Goal: Task Accomplishment & Management: Manage account settings

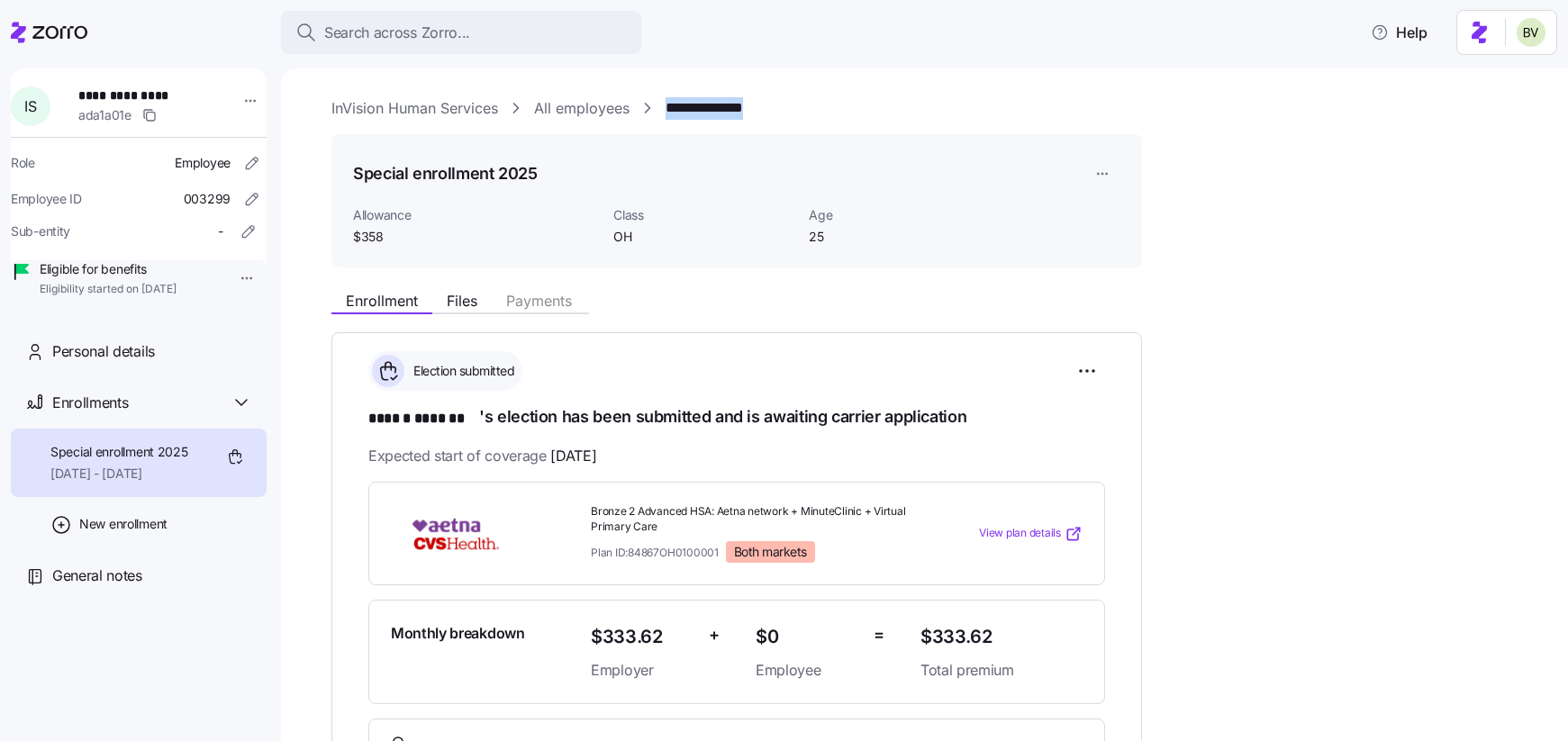
drag, startPoint x: 794, startPoint y: 105, endPoint x: 666, endPoint y: 104, distance: 128.0
click at [666, 104] on div "**********" at bounding box center [937, 108] width 1211 height 23
copy link "**********"
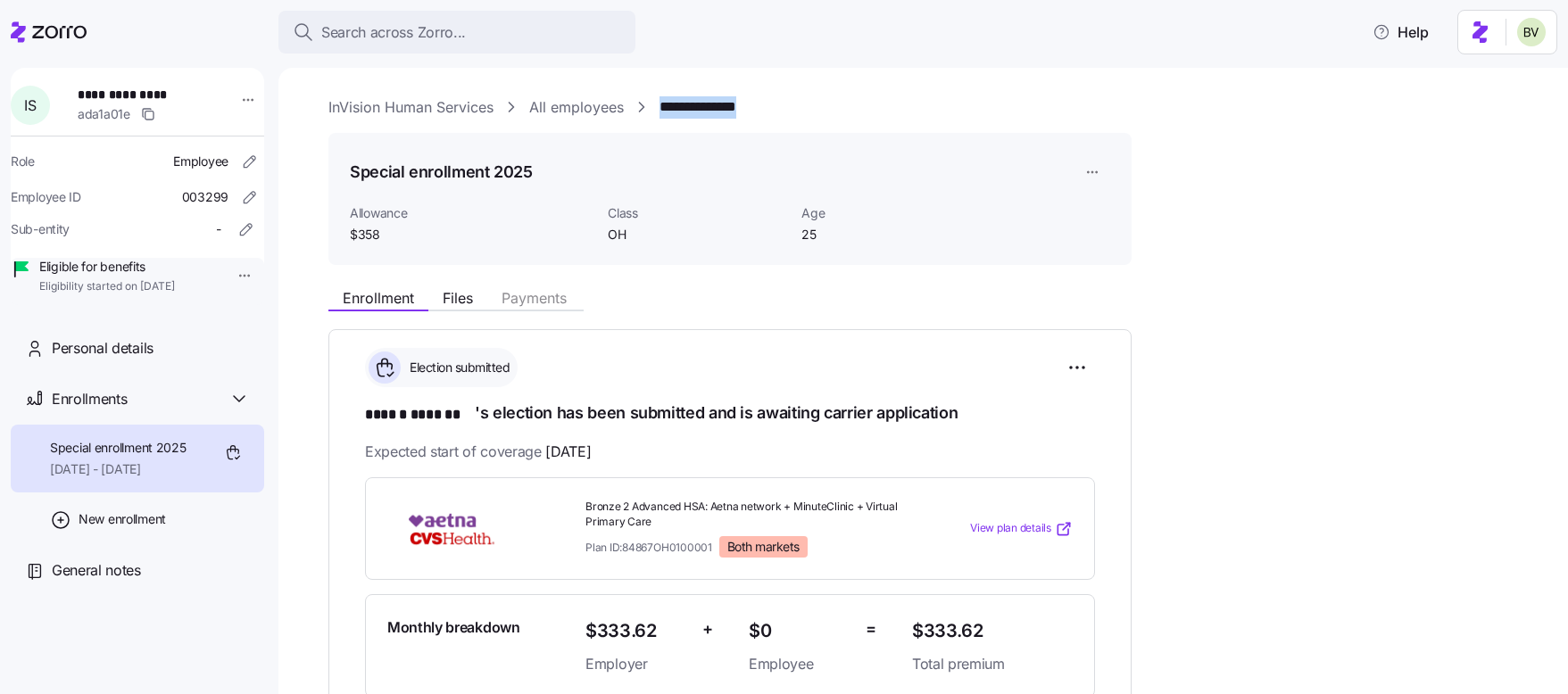
click at [604, 109] on link "All employees" at bounding box center [576, 107] width 94 height 23
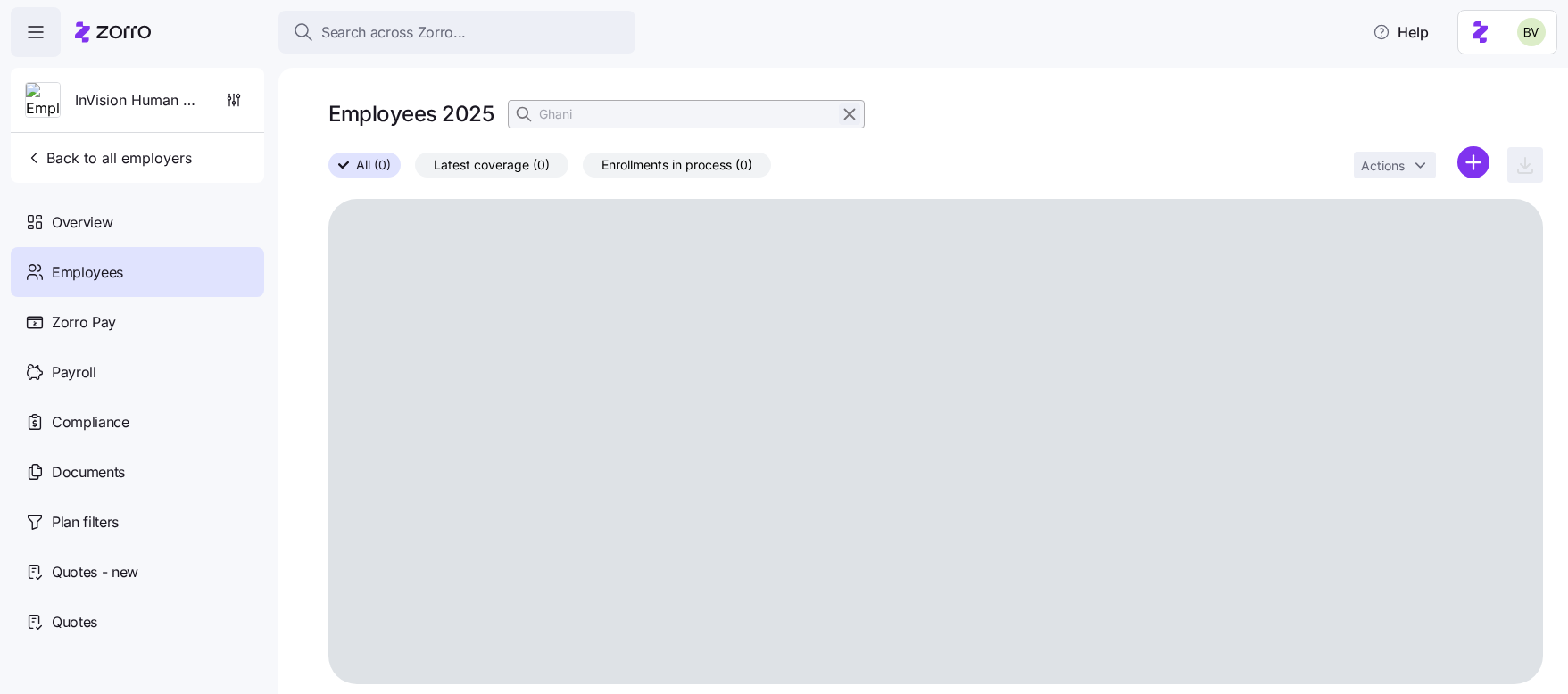
click at [847, 121] on icon "button" at bounding box center [849, 114] width 20 height 22
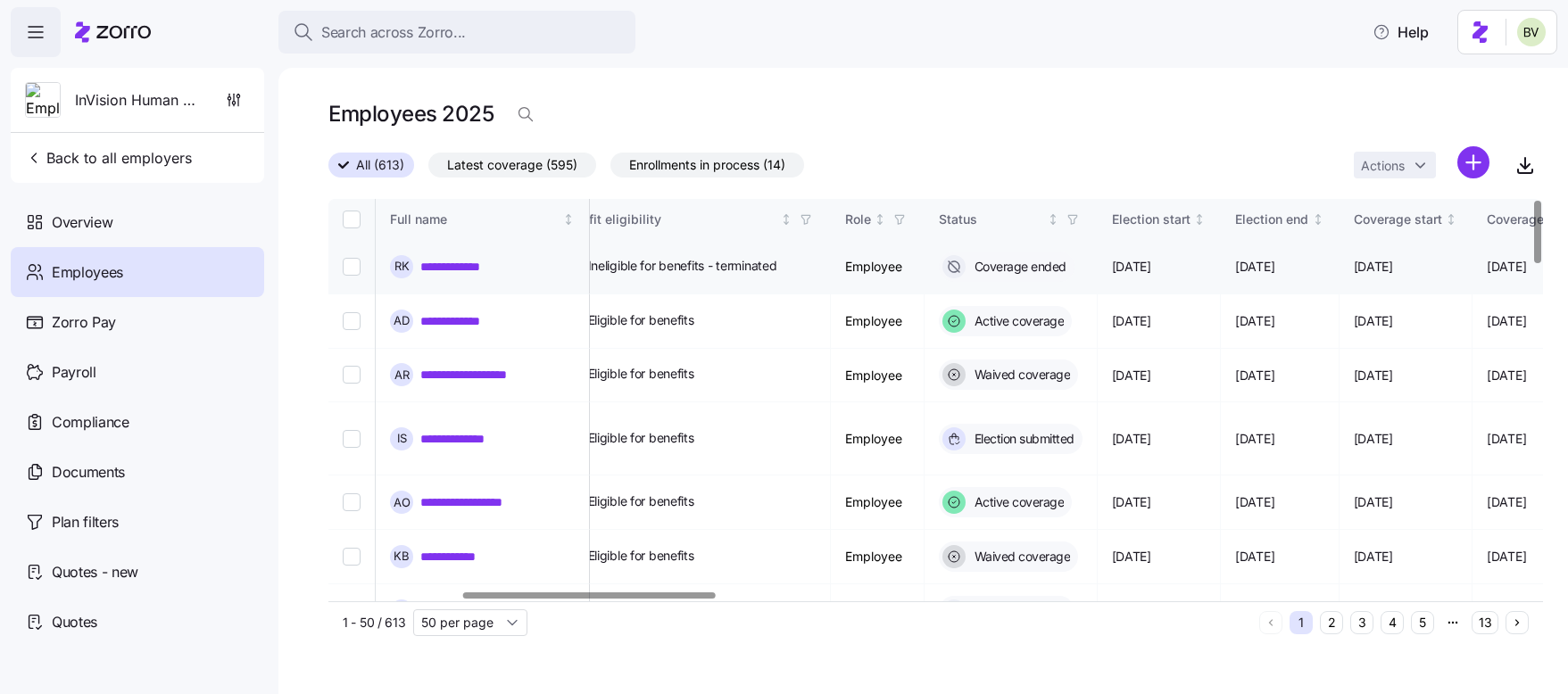
scroll to position [0, 638]
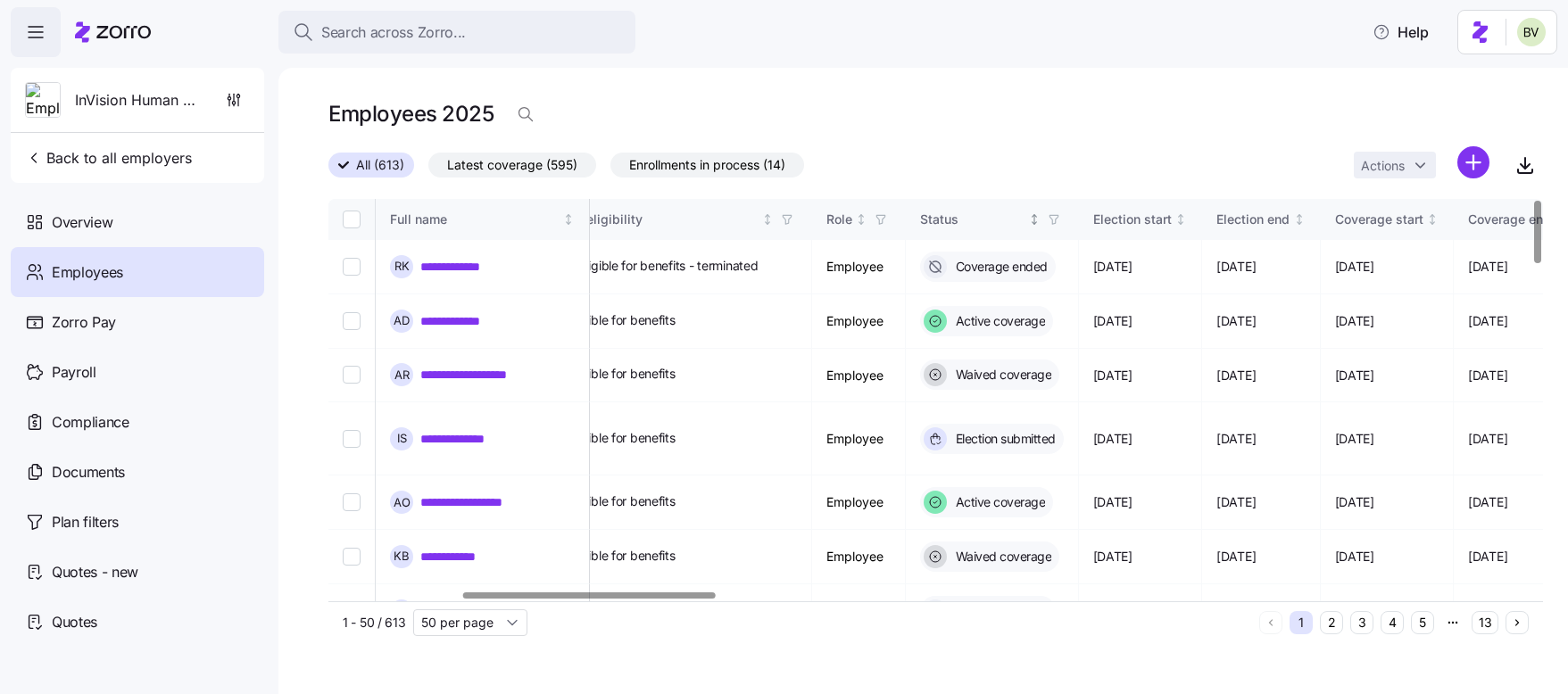
click at [1059, 216] on icon "button" at bounding box center [1054, 219] width 13 height 13
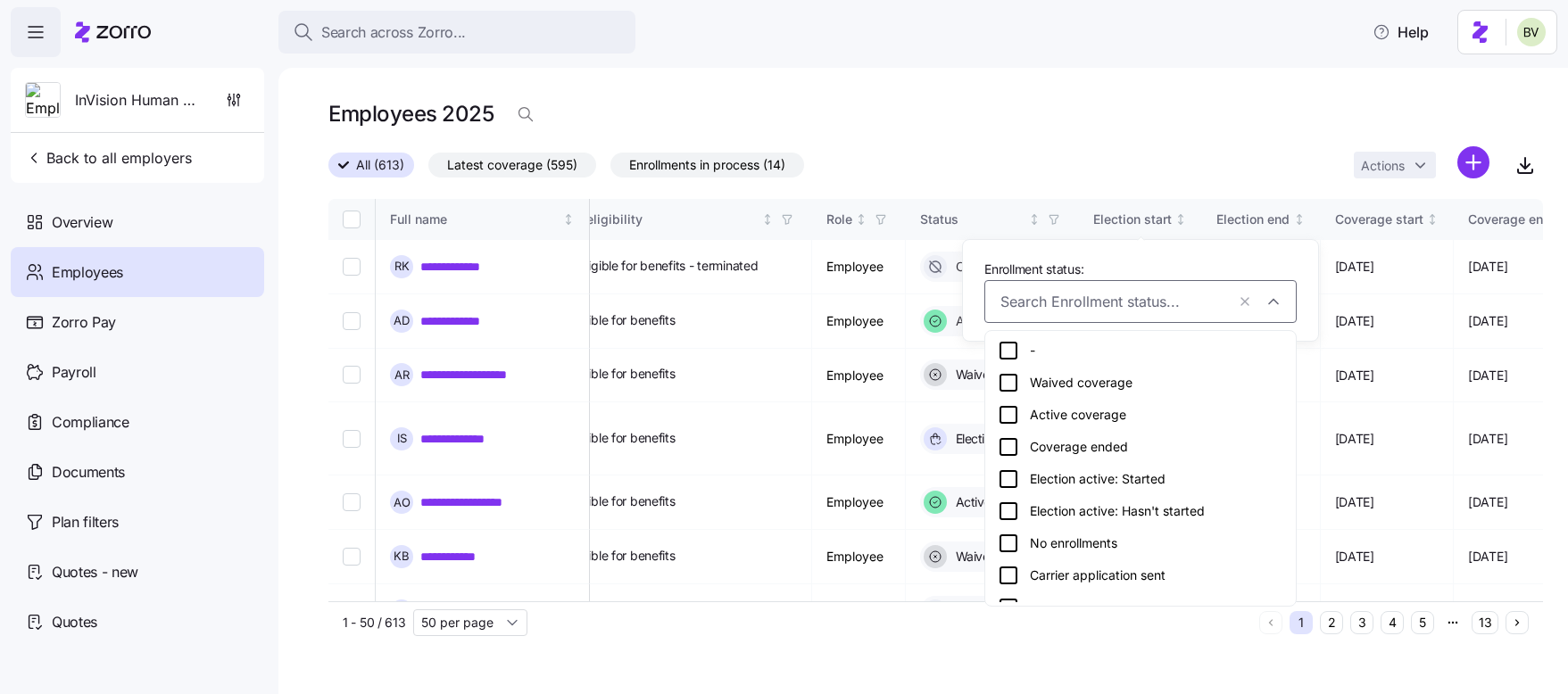
scroll to position [54, 0]
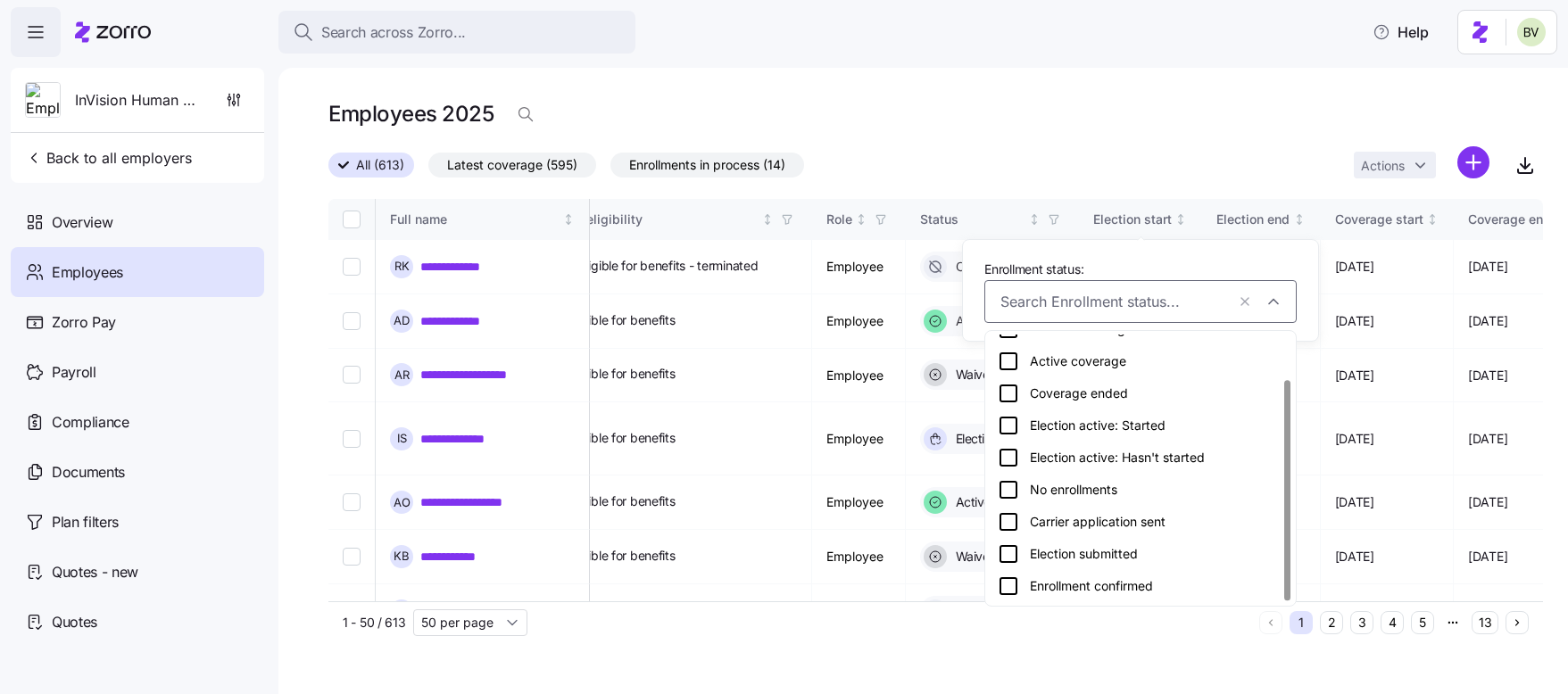
click at [1012, 552] on icon at bounding box center [1008, 554] width 22 height 22
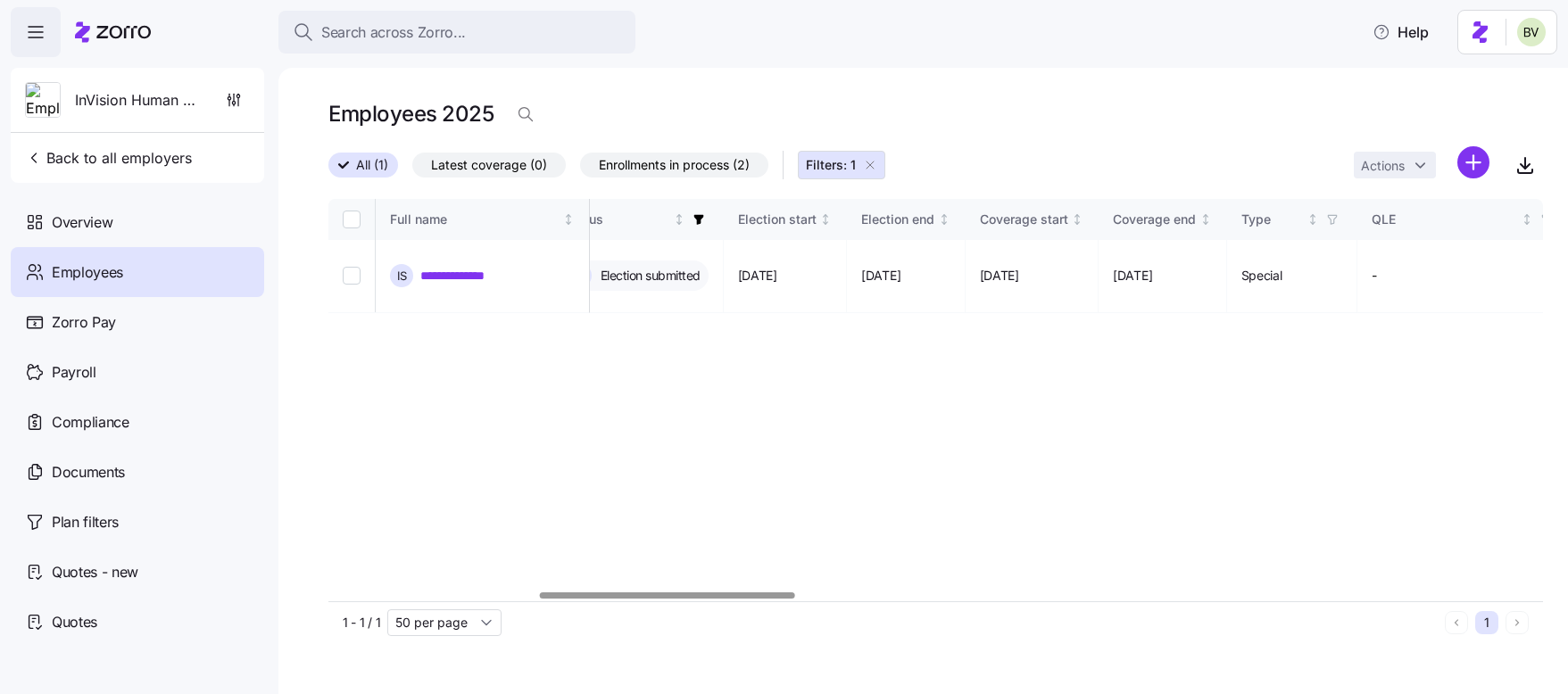
scroll to position [0, 998]
click at [698, 219] on icon "button" at bounding box center [693, 220] width 10 height 10
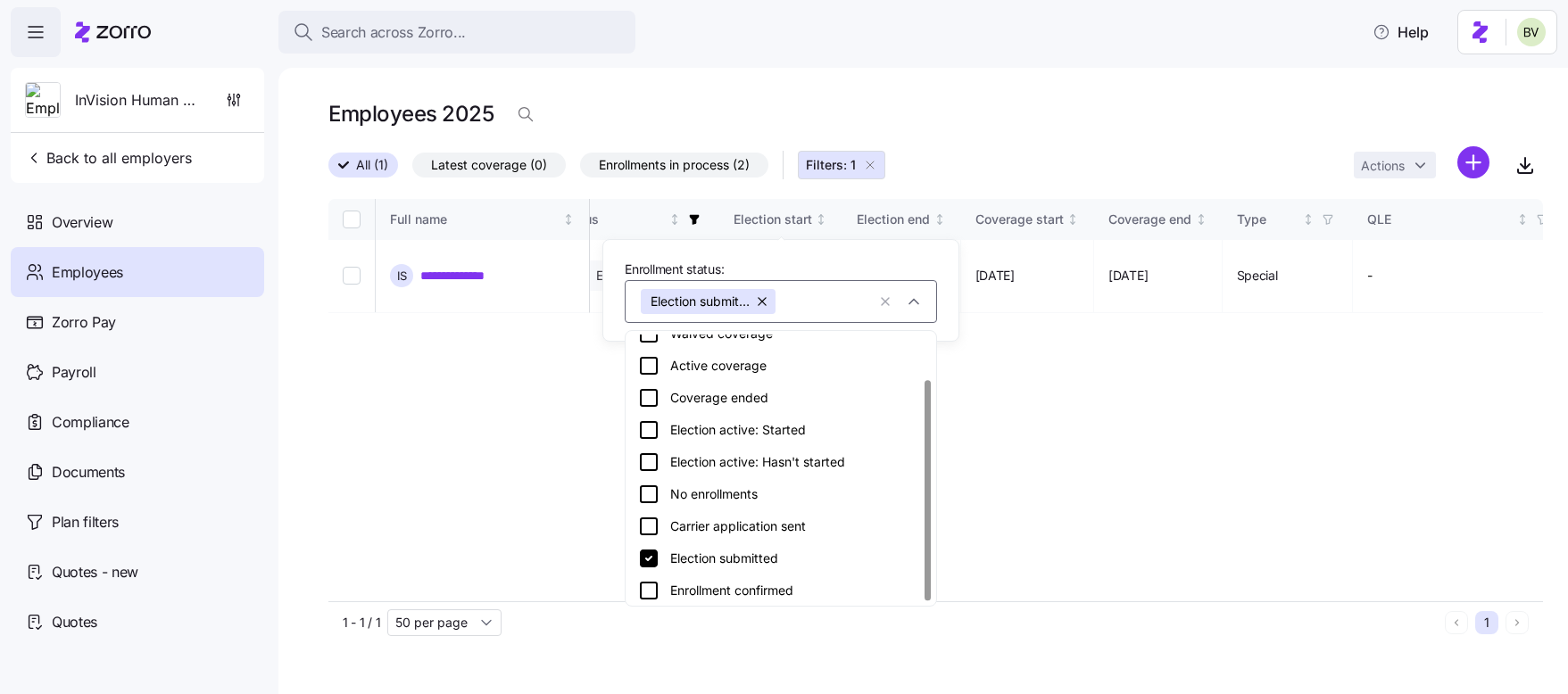
scroll to position [54, 0]
click at [645, 524] on icon at bounding box center [649, 522] width 22 height 22
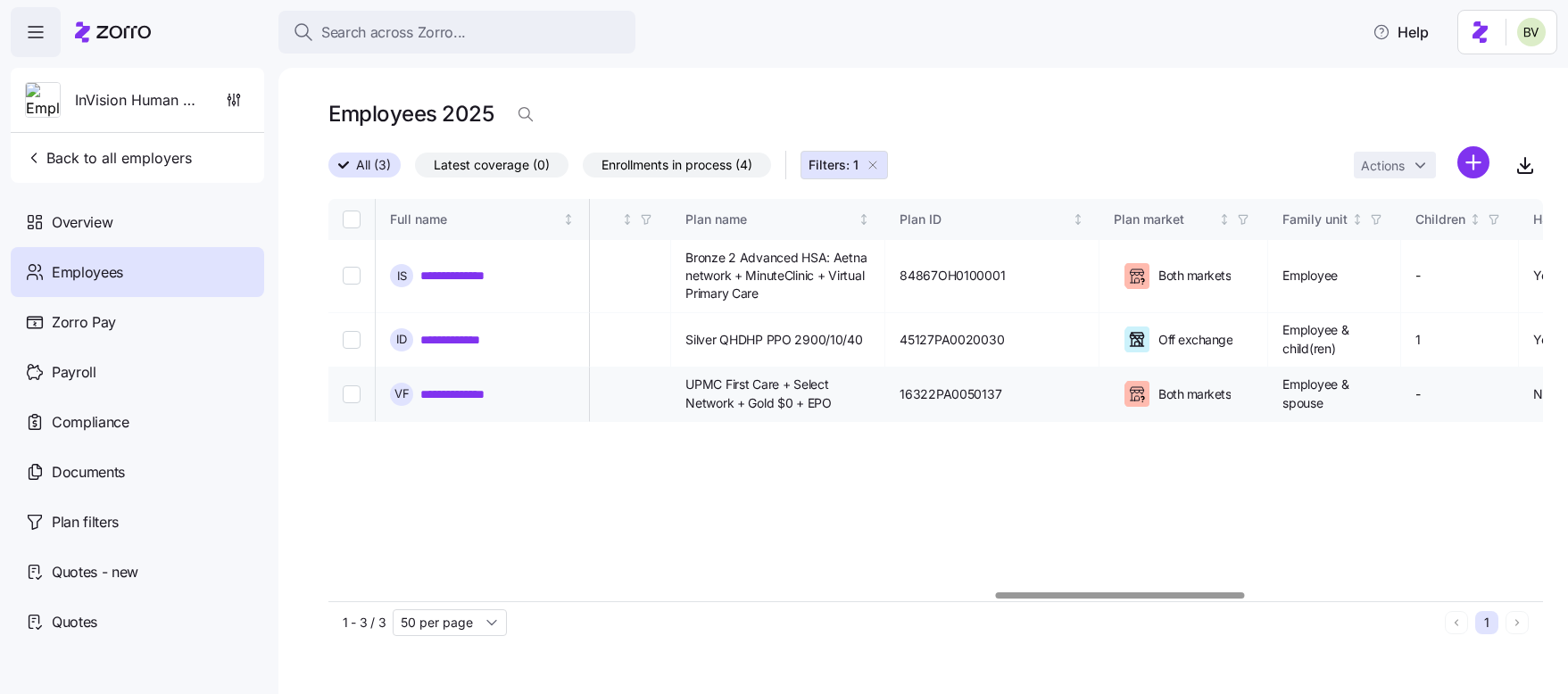
scroll to position [0, 3248]
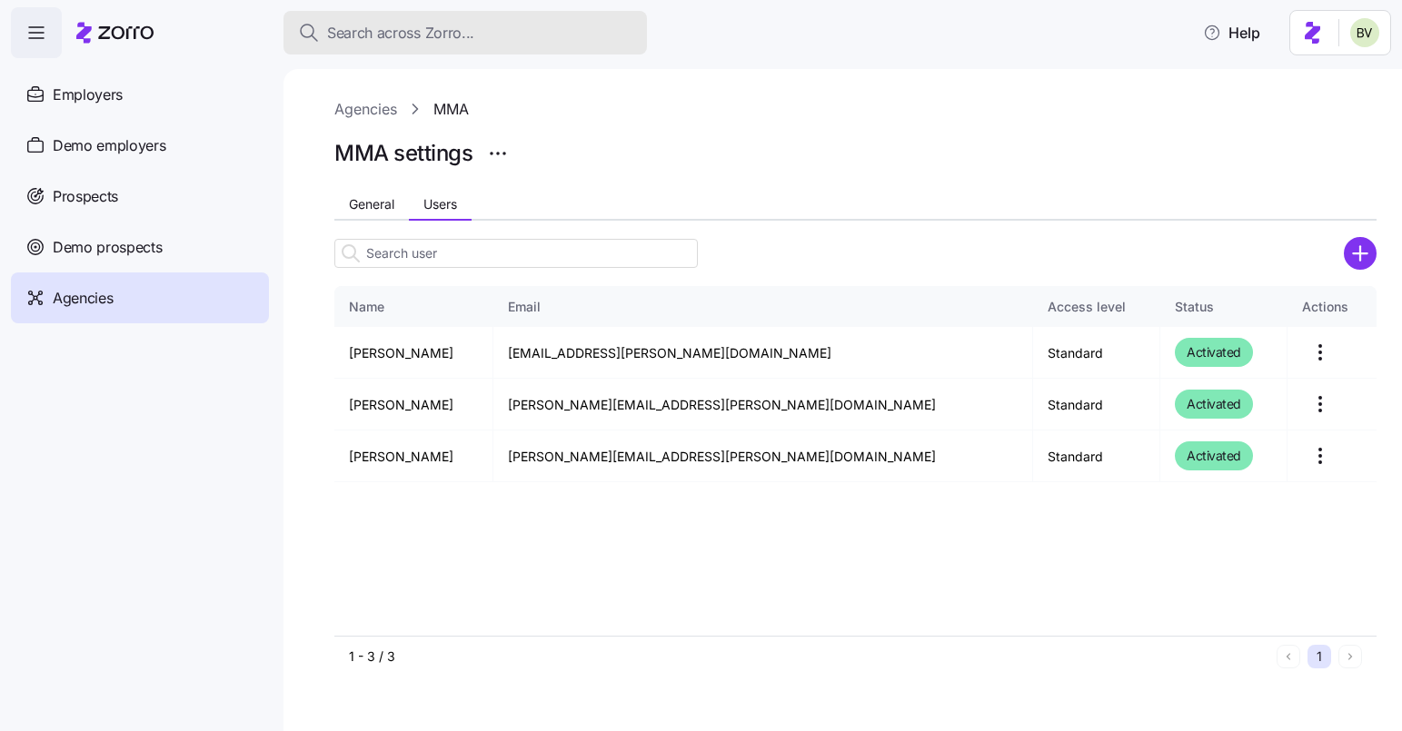
click at [423, 35] on span "Search across Zorro..." at bounding box center [400, 33] width 147 height 23
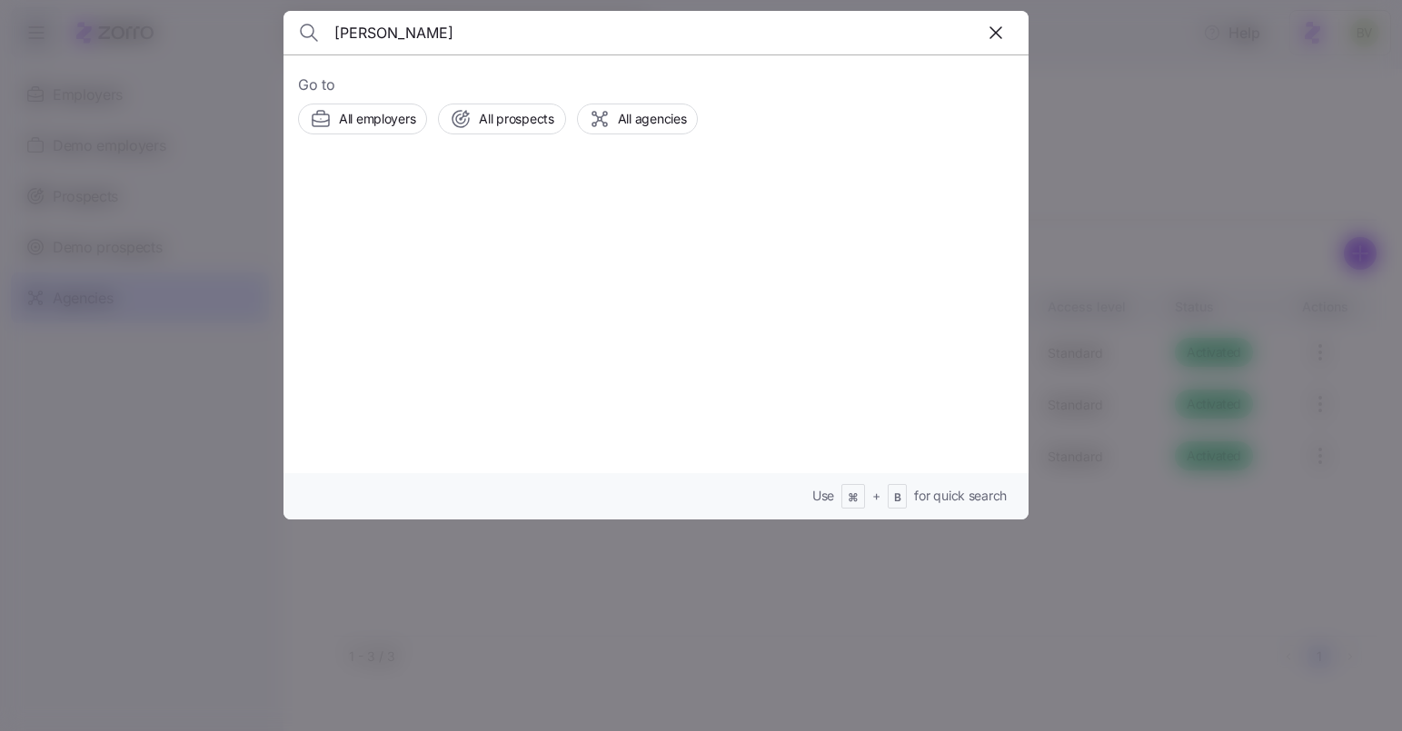
type input "[PERSON_NAME]"
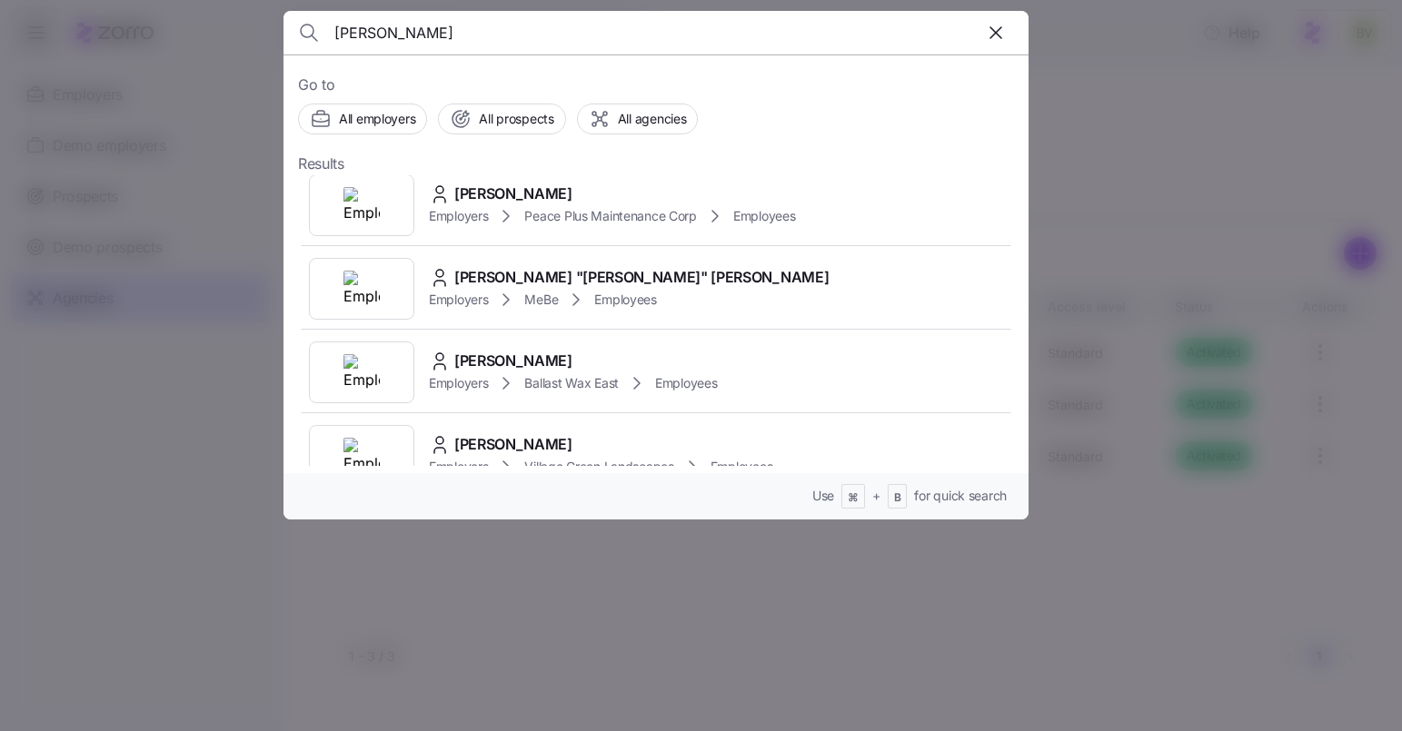
scroll to position [521, 0]
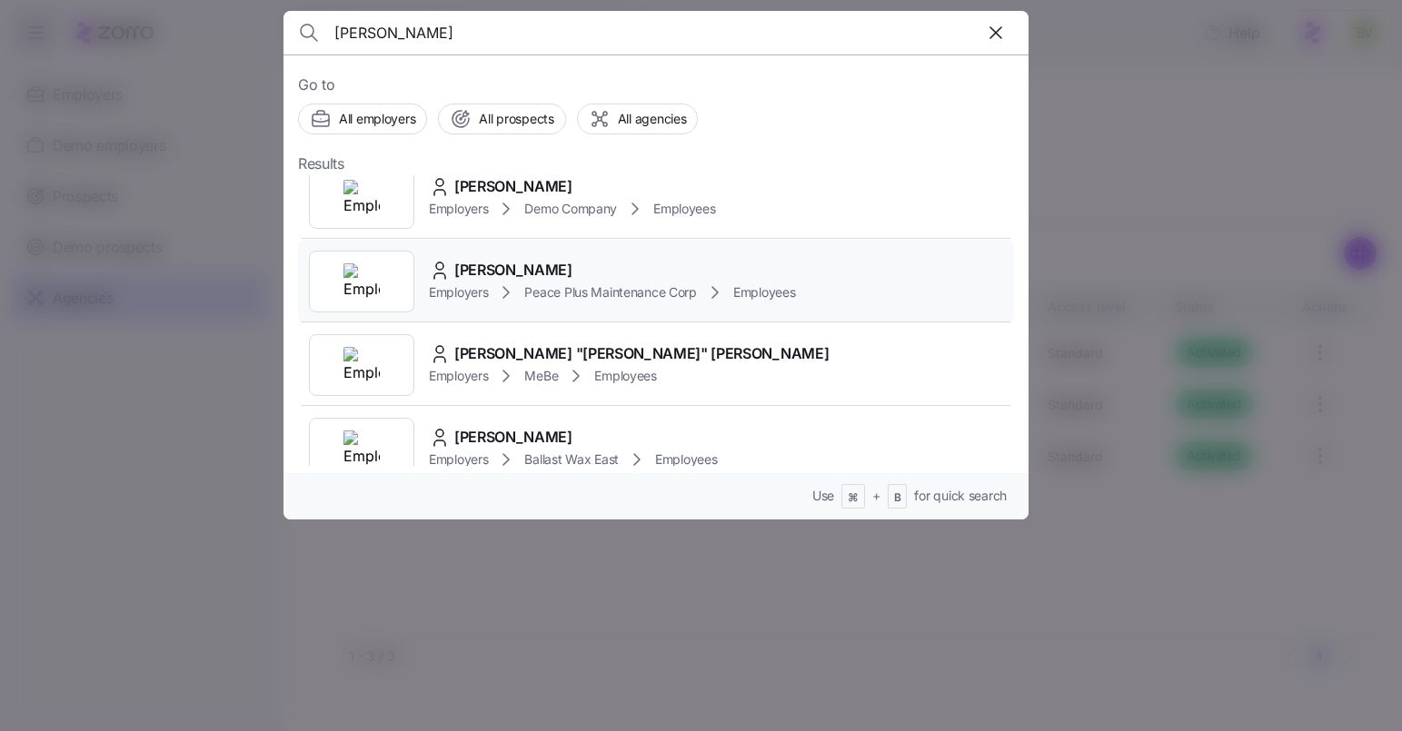
click at [369, 272] on img at bounding box center [361, 282] width 36 height 36
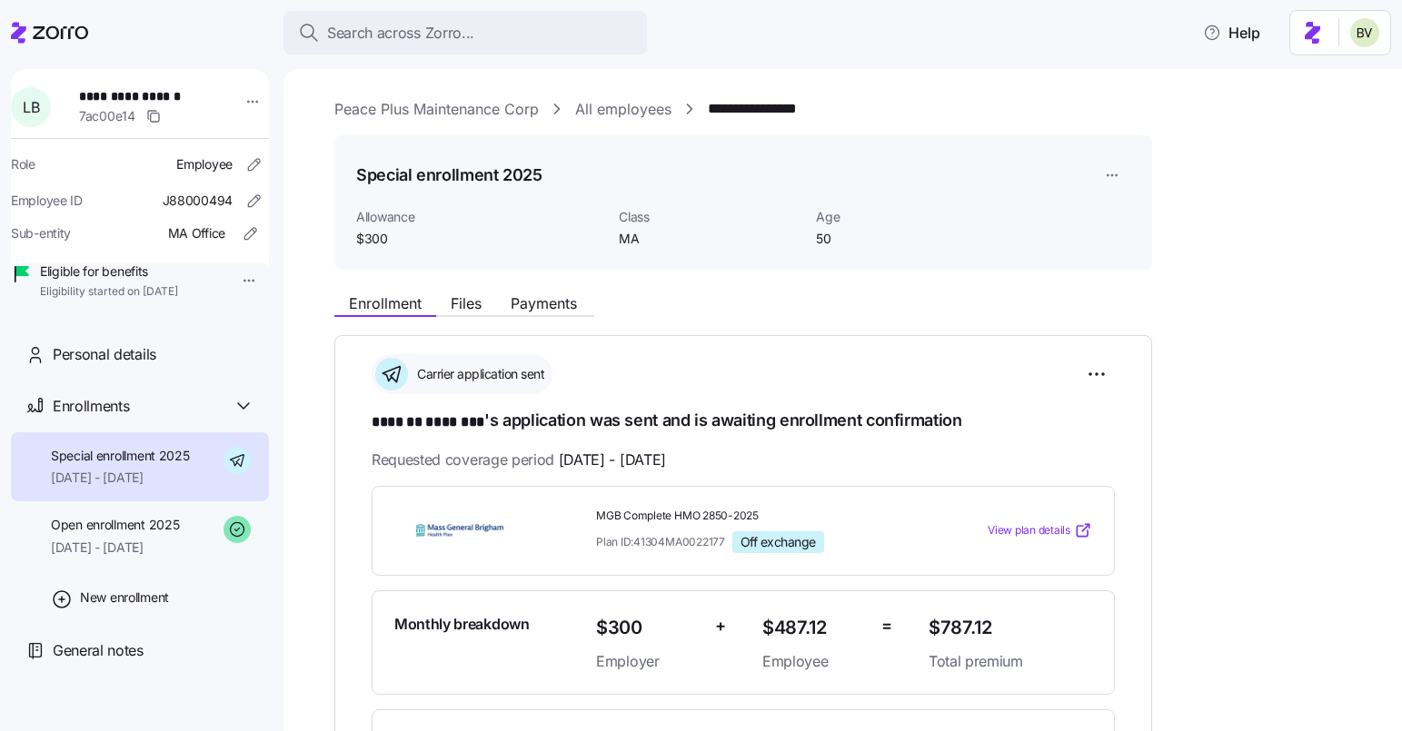
scroll to position [13, 0]
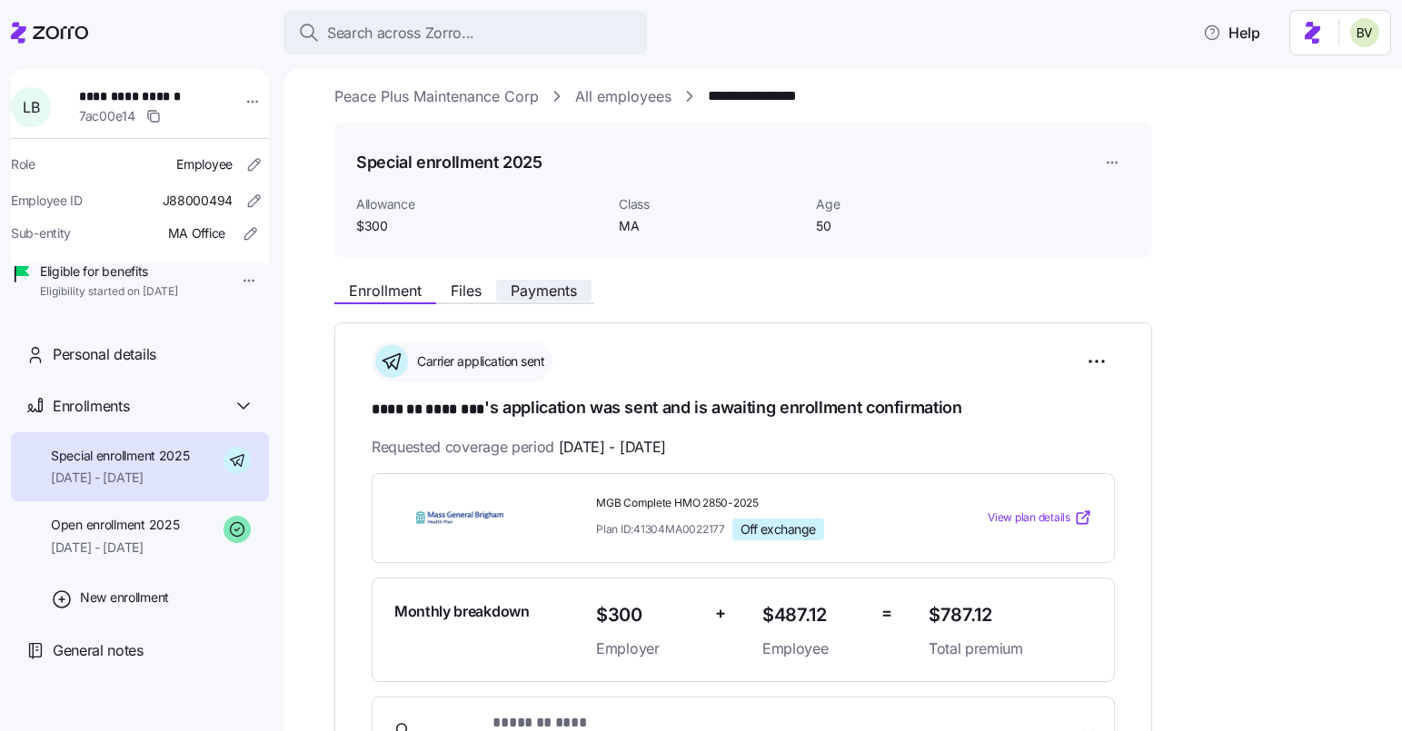
click at [532, 286] on span "Payments" at bounding box center [544, 291] width 66 height 15
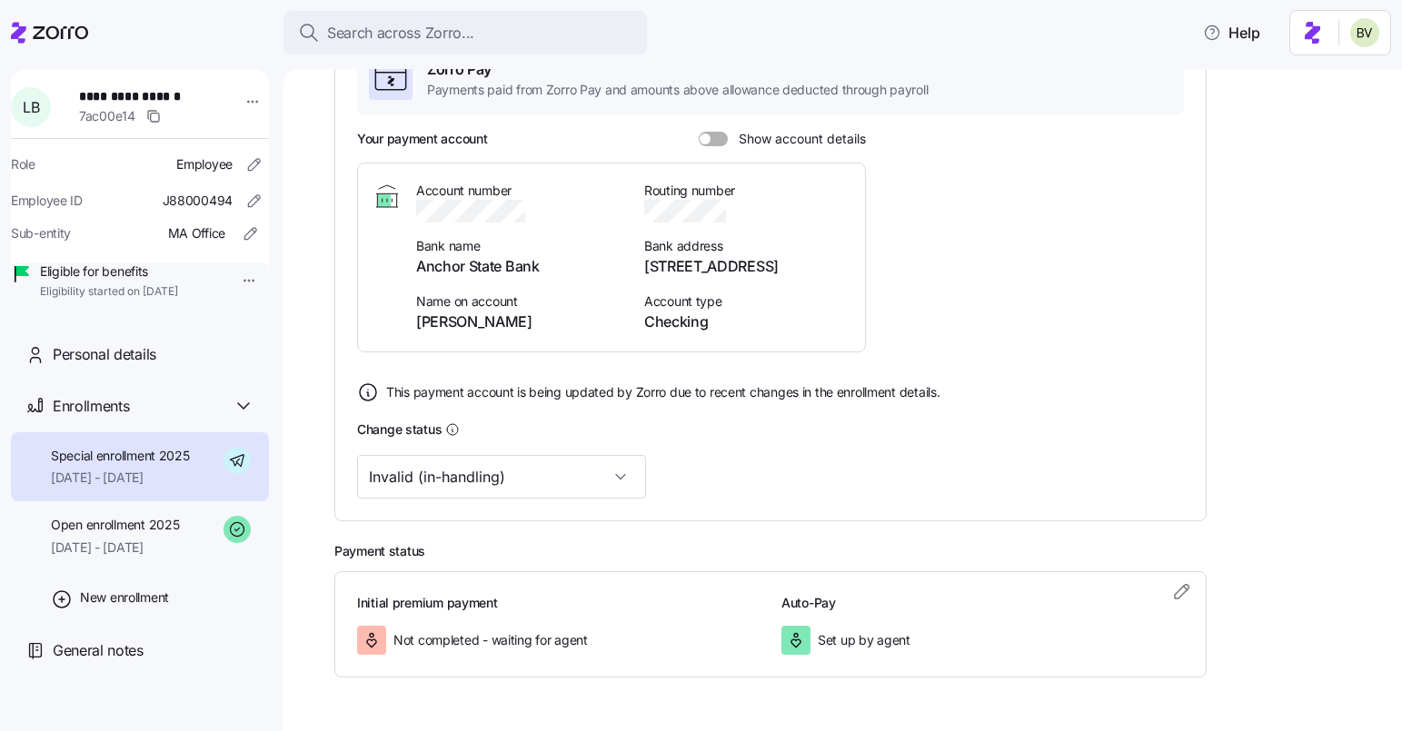
scroll to position [401, 0]
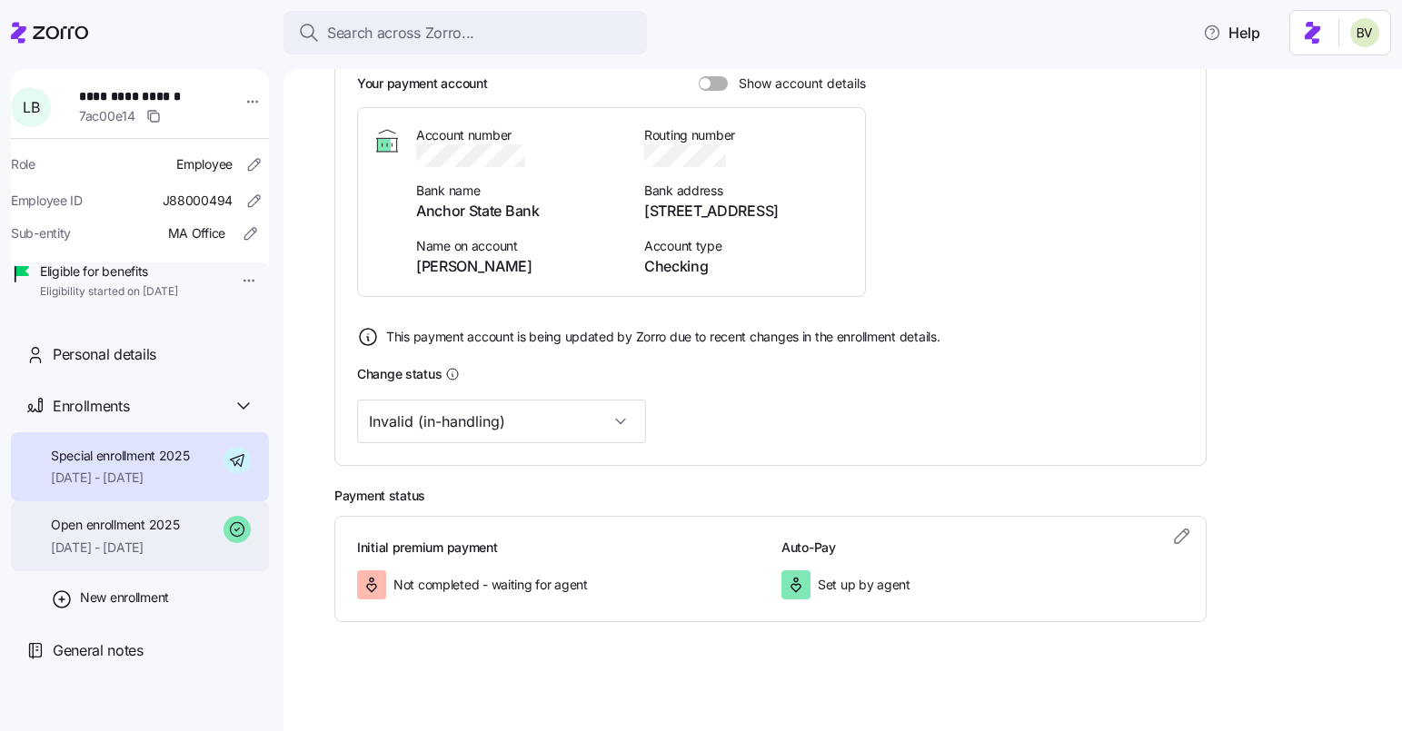
click at [201, 543] on div "Open enrollment 2025 09/01/2025 - 09/30/2025" at bounding box center [140, 537] width 258 height 70
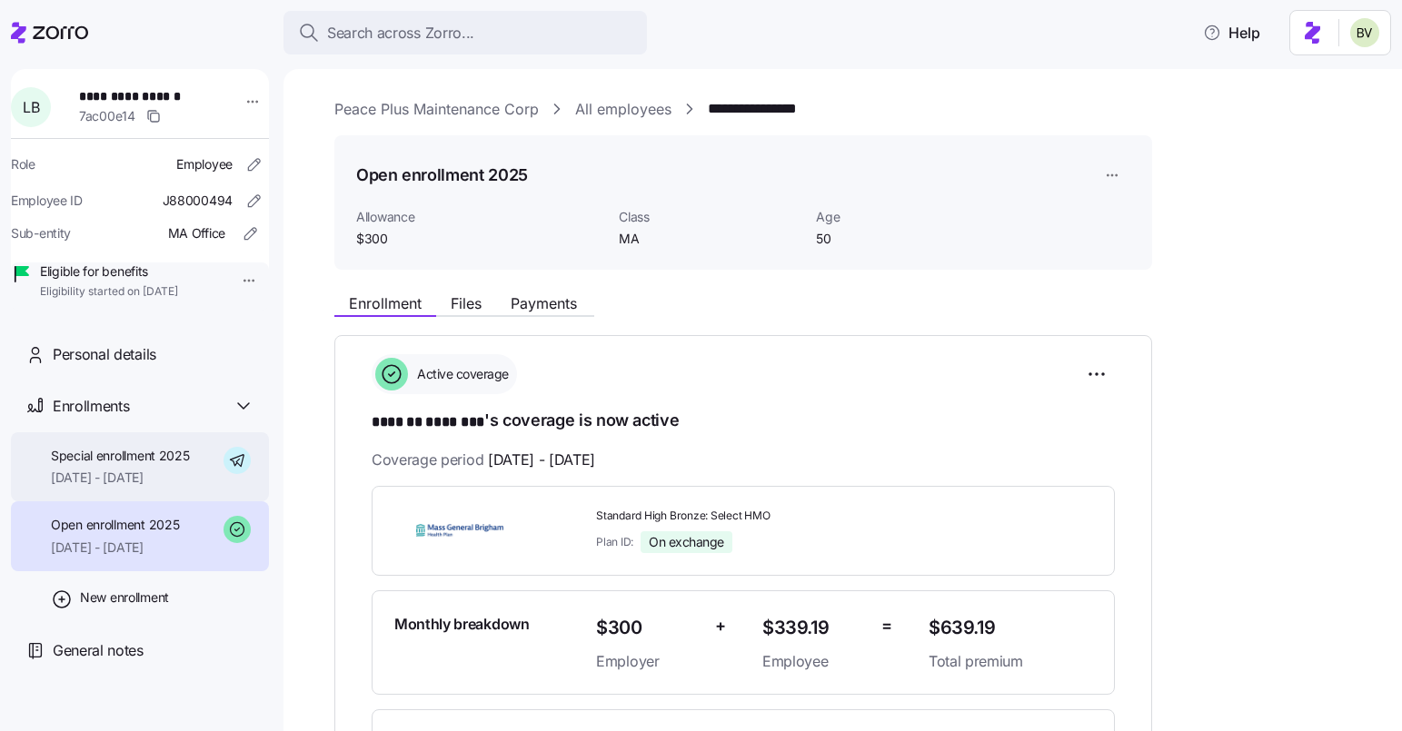
click at [160, 465] on span "Special enrollment 2025" at bounding box center [120, 456] width 139 height 18
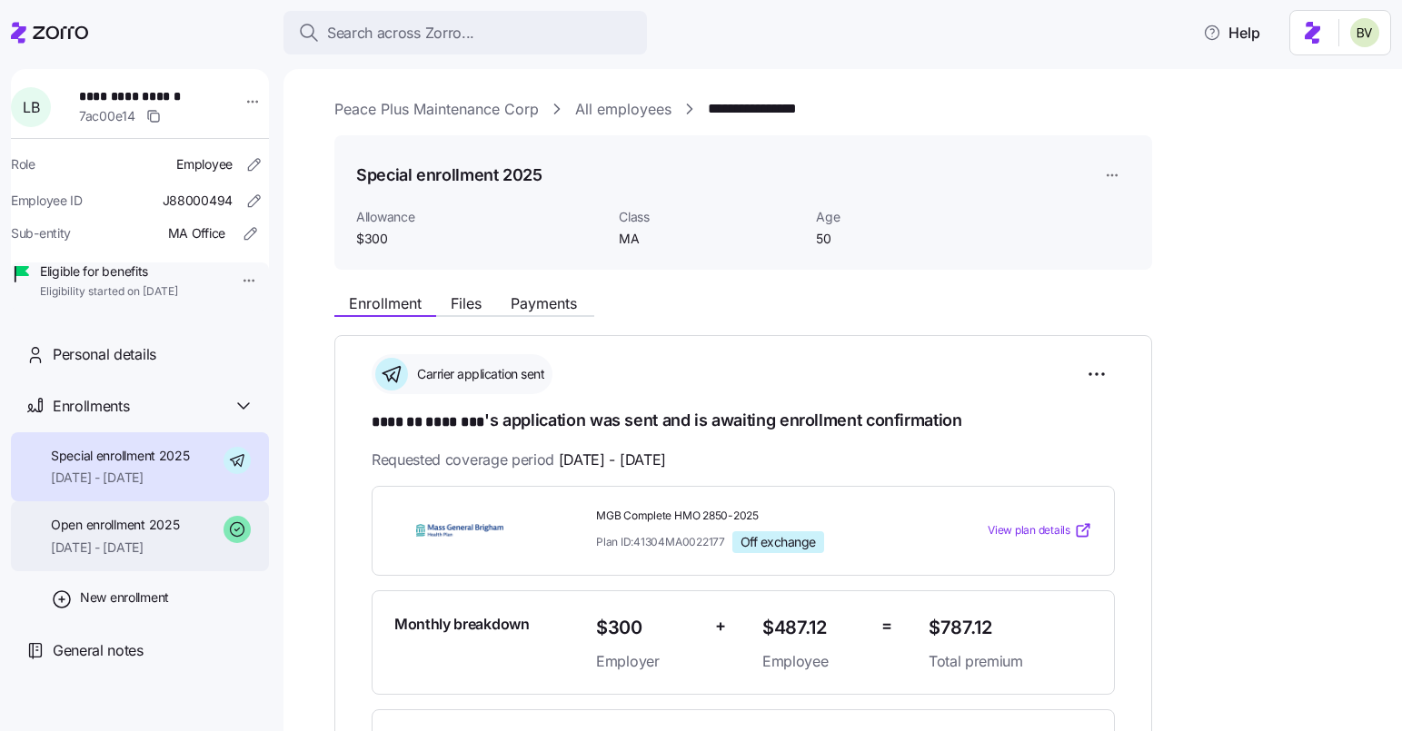
click at [135, 534] on span "Open enrollment 2025" at bounding box center [115, 525] width 128 height 18
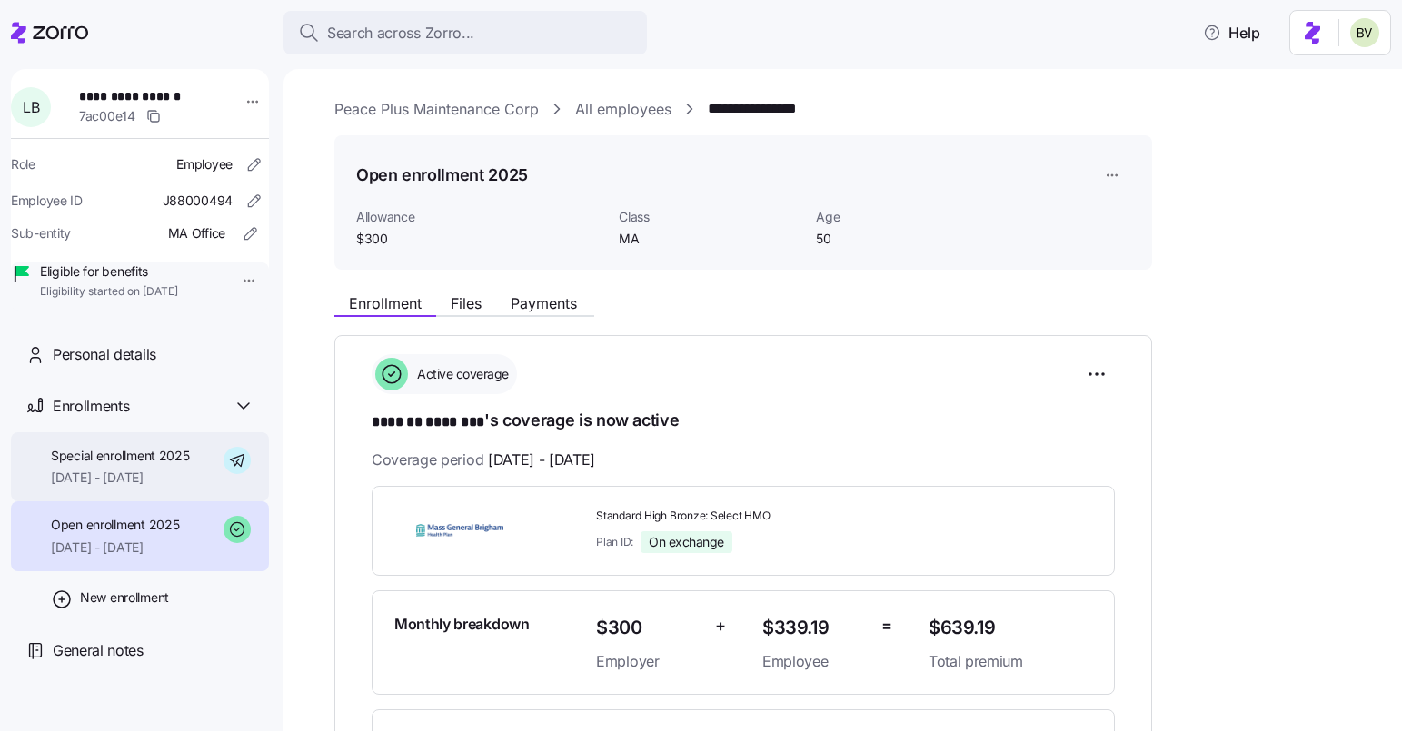
click at [141, 487] on span "10/01/2025 - 12/31/2025" at bounding box center [120, 478] width 139 height 18
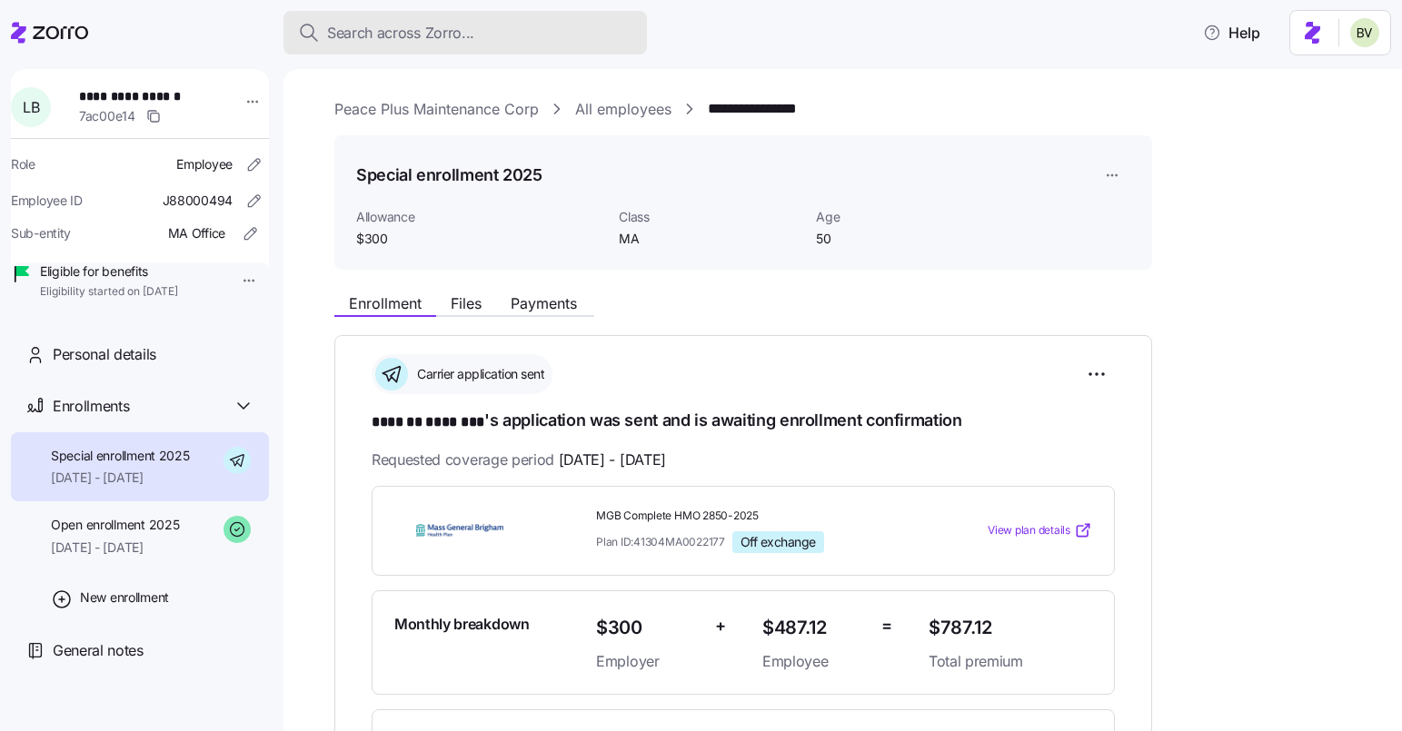
click at [507, 45] on button "Search across Zorro..." at bounding box center [465, 33] width 363 height 44
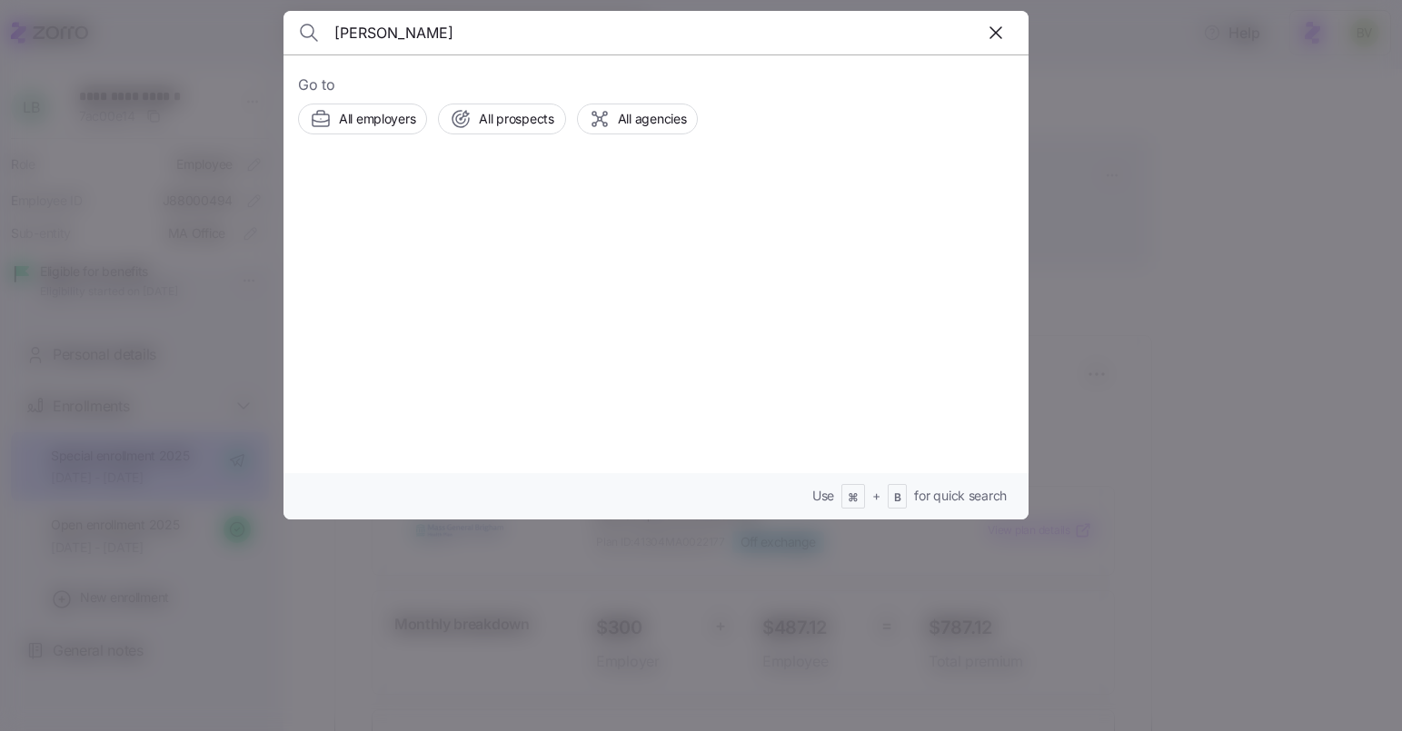
type input "Michele Cruz"
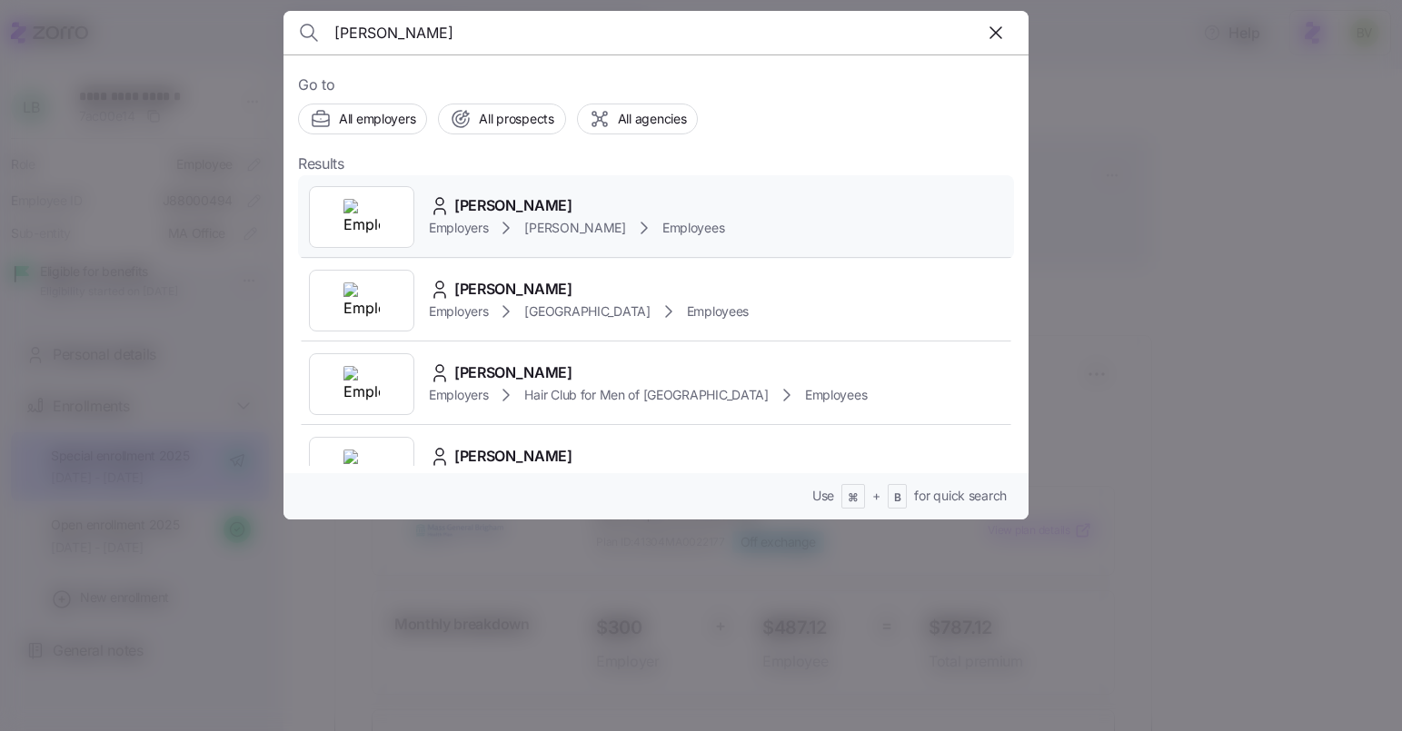
click at [347, 214] on img at bounding box center [361, 217] width 36 height 36
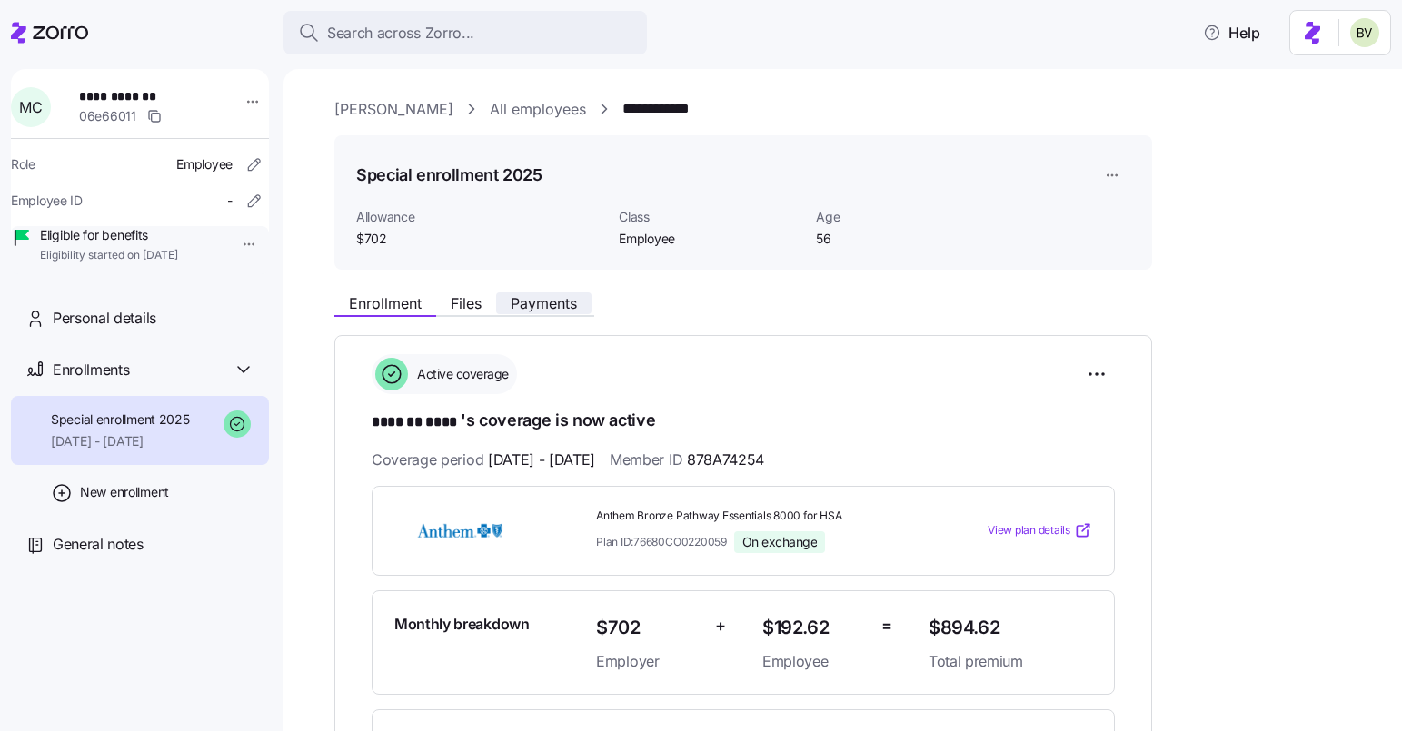
click at [535, 306] on span "Payments" at bounding box center [544, 303] width 66 height 15
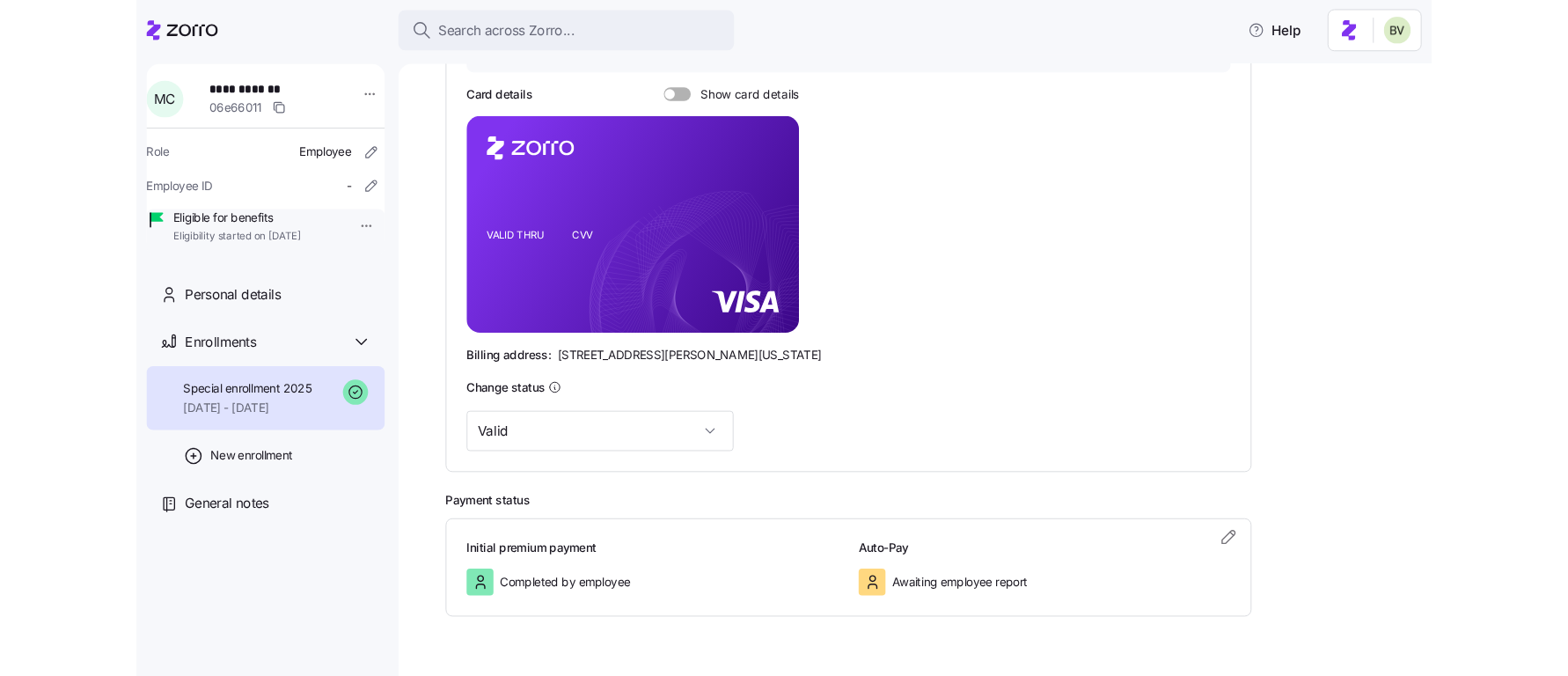
scroll to position [414, 0]
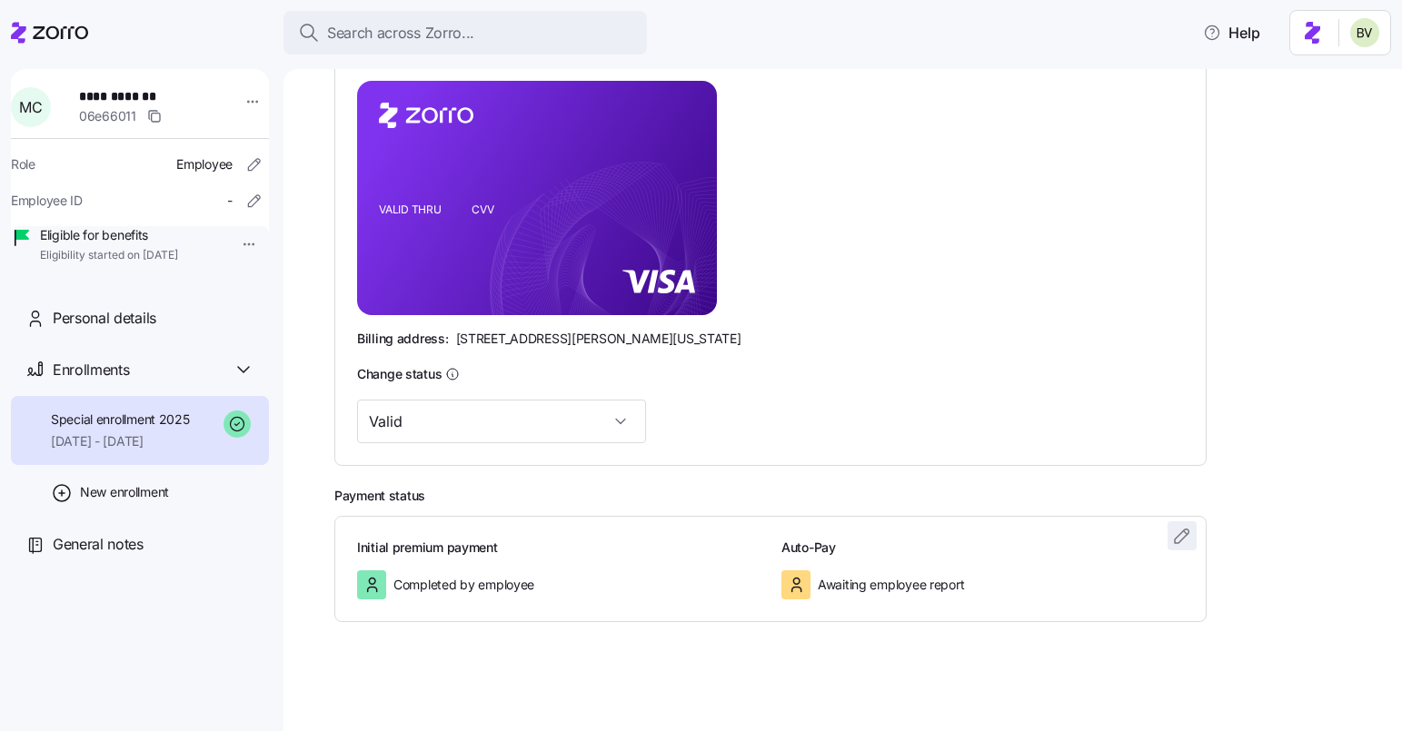
click at [1174, 536] on icon "button" at bounding box center [1182, 536] width 22 height 22
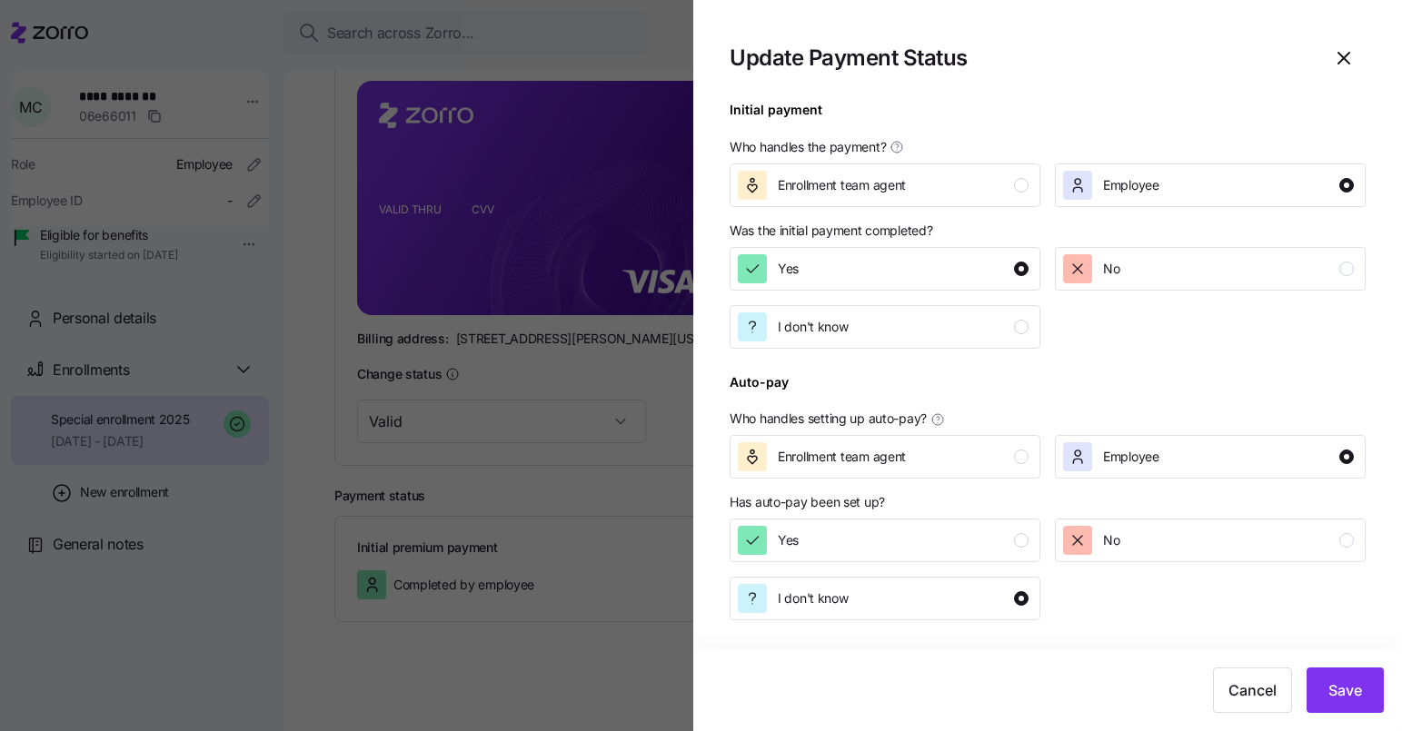
click at [1000, 517] on div "Has auto-pay been set up? Yes No I don't know" at bounding box center [1048, 556] width 636 height 127
click at [1030, 544] on button "Yes" at bounding box center [885, 541] width 311 height 44
click at [1338, 685] on span "Save" at bounding box center [1345, 691] width 34 height 22
